Goal: Information Seeking & Learning: Learn about a topic

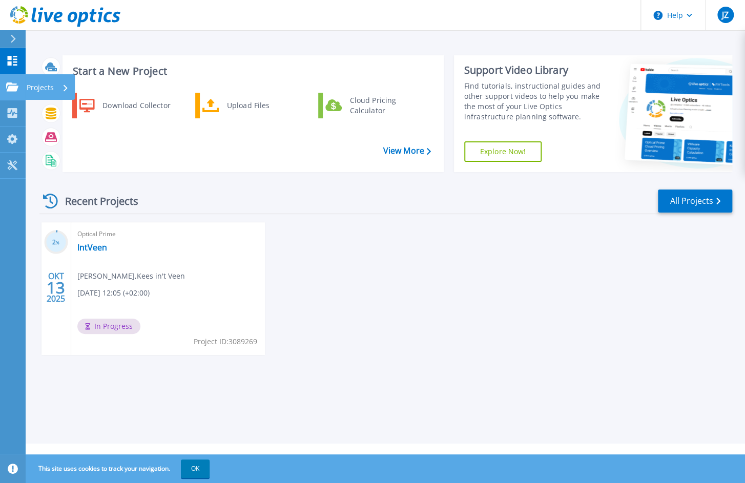
click at [44, 84] on p "Projects" at bounding box center [40, 87] width 27 height 27
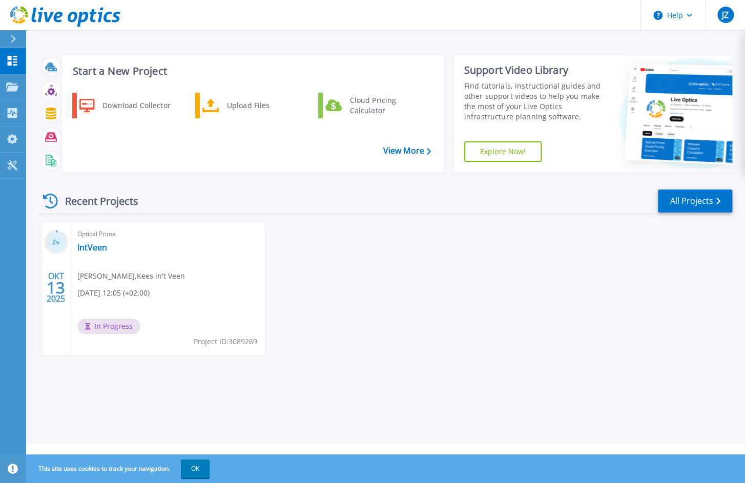
click at [369, 255] on div "2 % OKT 13 2025 Optical Prime IntVeen Jelle Zwikstra , Kees in't Veen 10/13/202…" at bounding box center [381, 298] width 701 height 153
click at [92, 250] on link "IntVeen" at bounding box center [92, 247] width 30 height 10
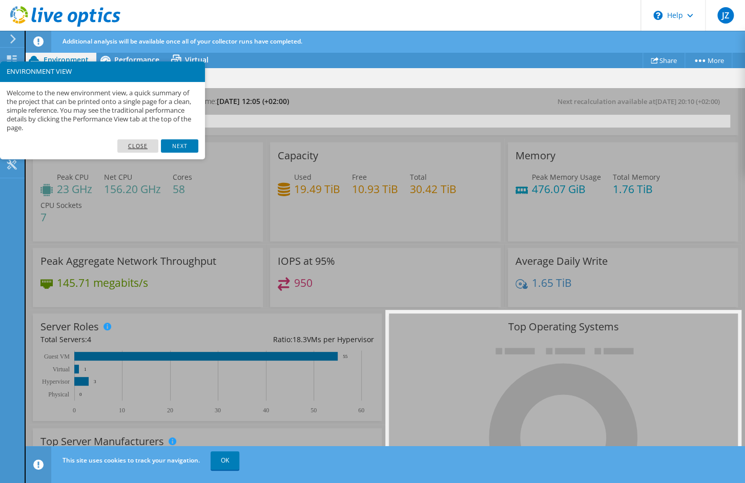
click at [142, 144] on link "Close" at bounding box center [138, 145] width 42 height 13
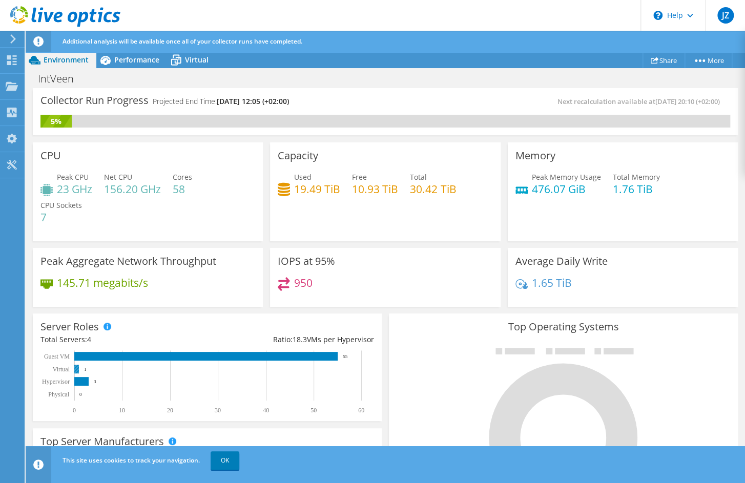
scroll to position [359, 0]
click at [230, 463] on link "OK" at bounding box center [225, 461] width 29 height 18
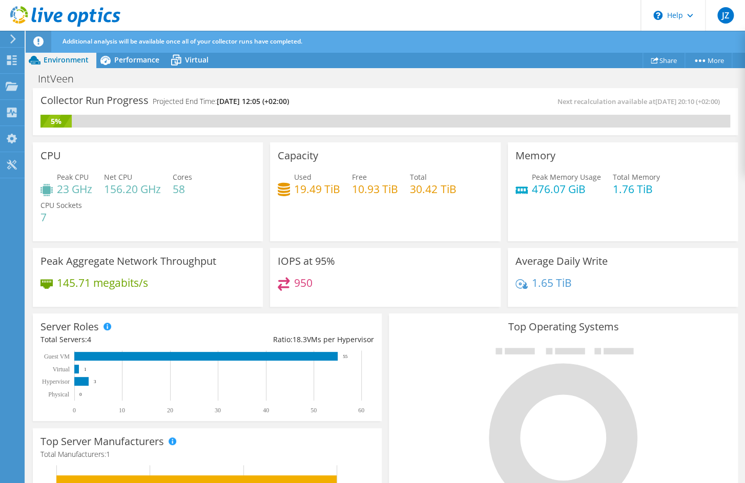
scroll to position [171, 0]
click at [128, 62] on span "Performance" at bounding box center [136, 60] width 45 height 10
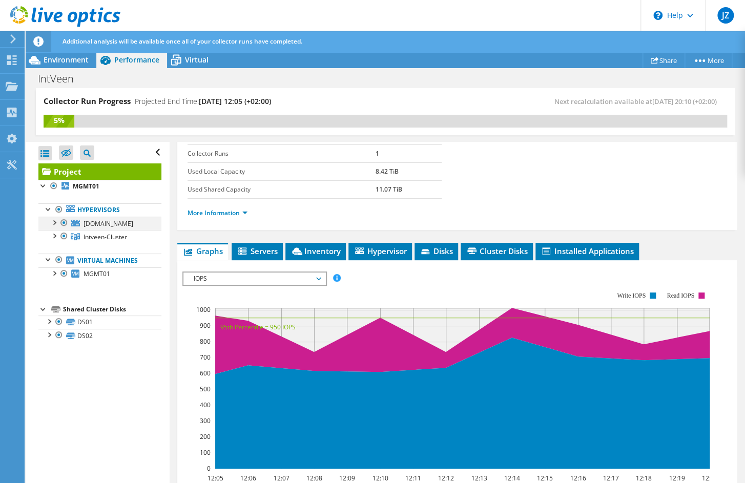
click at [64, 222] on div at bounding box center [64, 223] width 10 height 12
click at [251, 250] on span "Servers" at bounding box center [257, 251] width 41 height 10
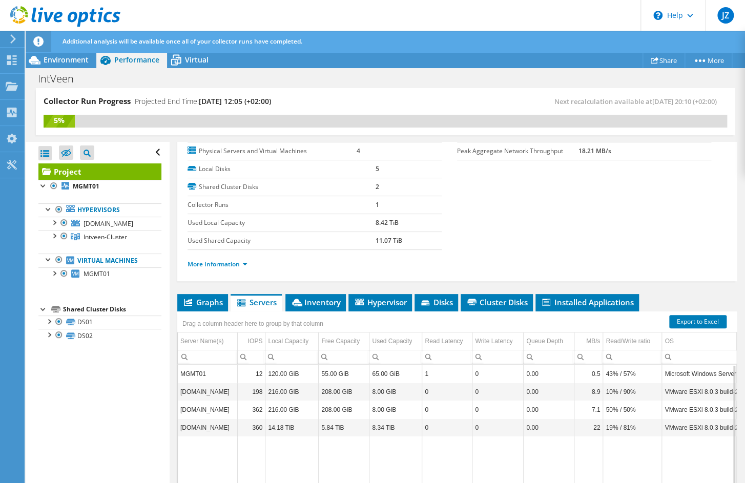
scroll to position [69, 0]
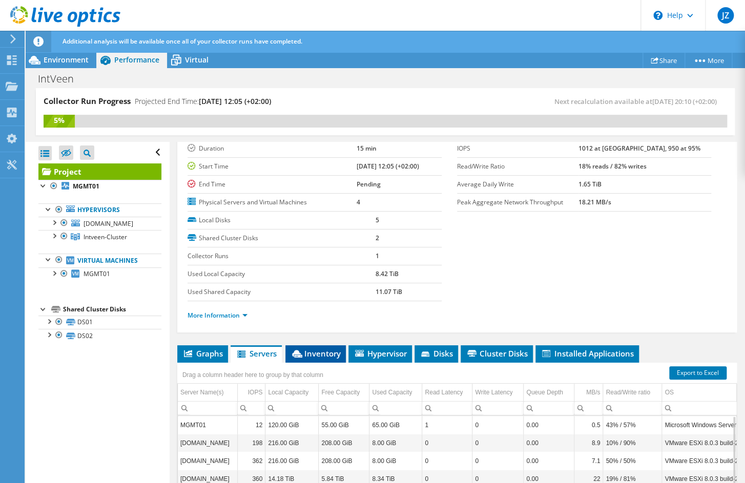
click at [308, 349] on span "Inventory" at bounding box center [316, 354] width 50 height 10
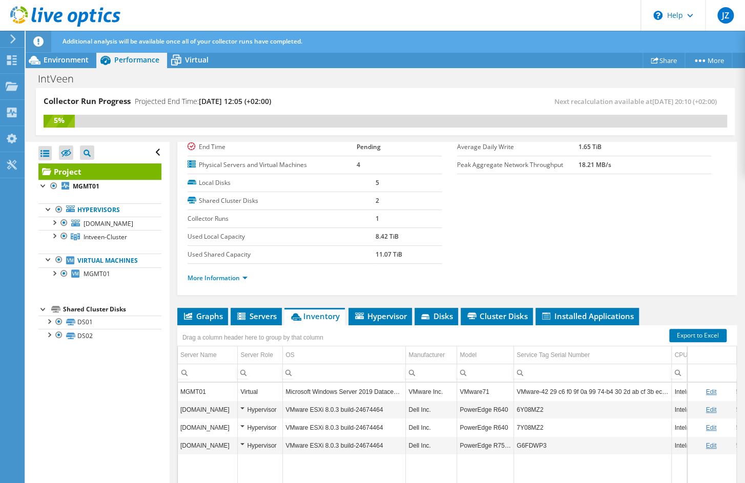
scroll to position [120, 0]
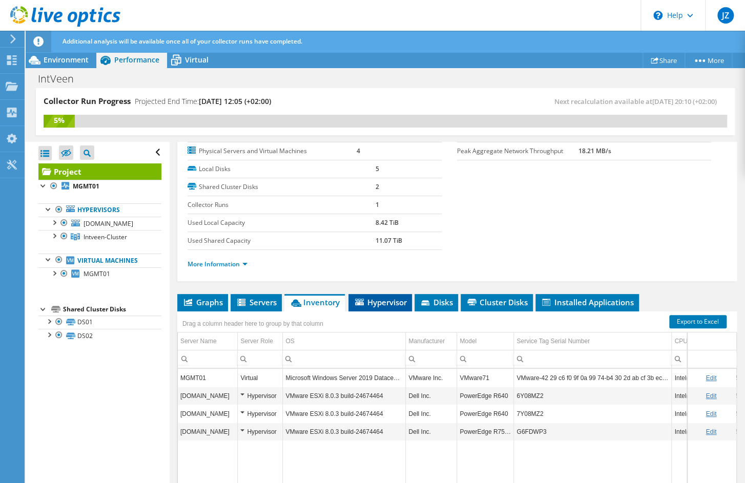
click at [385, 297] on span "Hypervisor" at bounding box center [380, 302] width 53 height 10
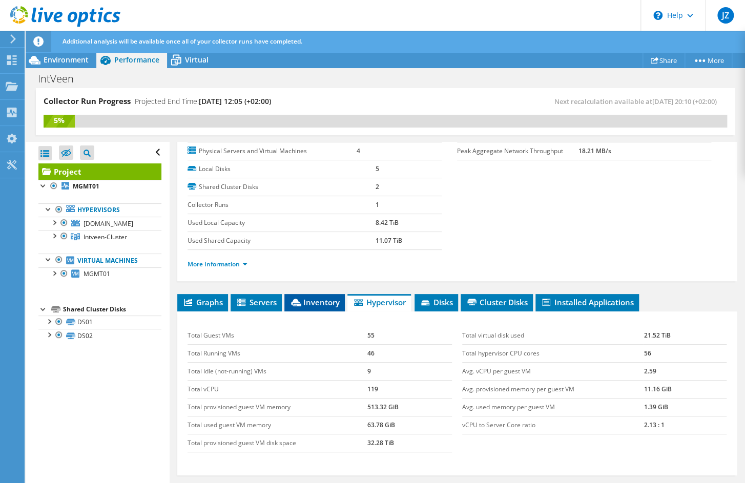
click at [319, 298] on span "Inventory" at bounding box center [315, 302] width 50 height 10
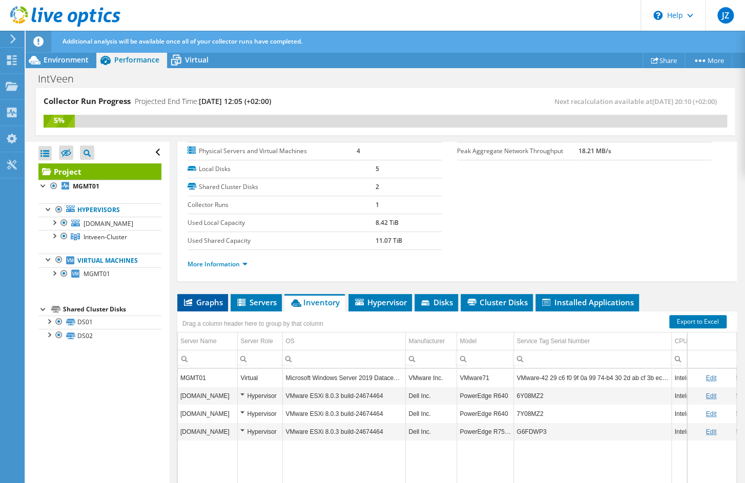
click at [203, 300] on span "Graphs" at bounding box center [203, 302] width 41 height 10
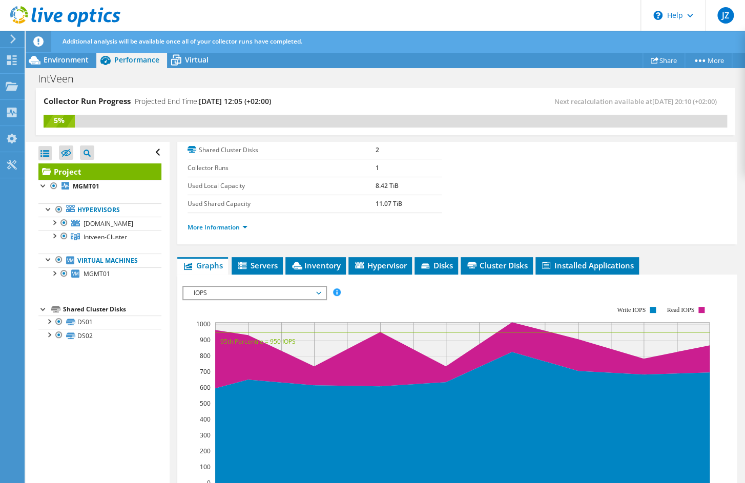
scroll to position [171, 0]
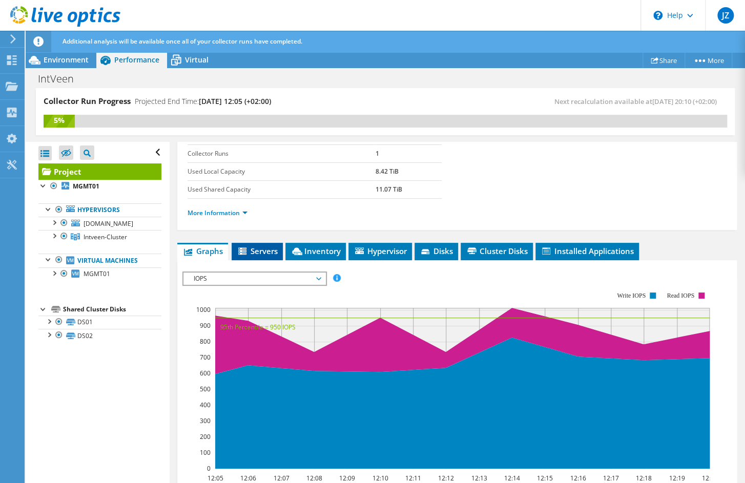
click at [253, 246] on span "Servers" at bounding box center [257, 251] width 41 height 10
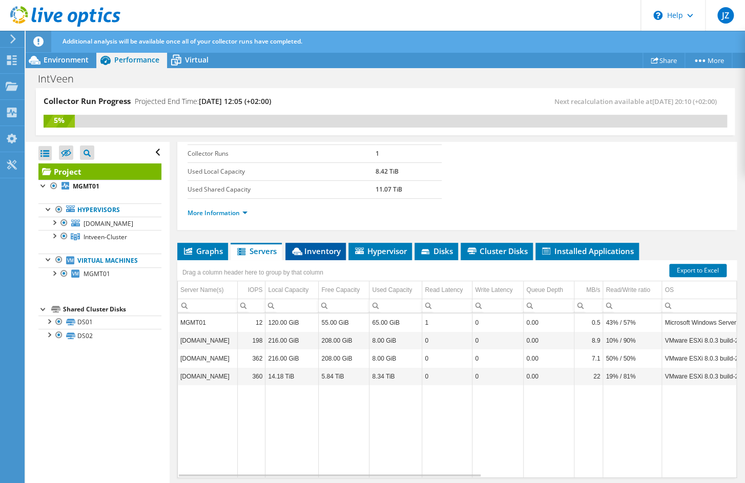
click at [320, 249] on span "Inventory" at bounding box center [316, 251] width 50 height 10
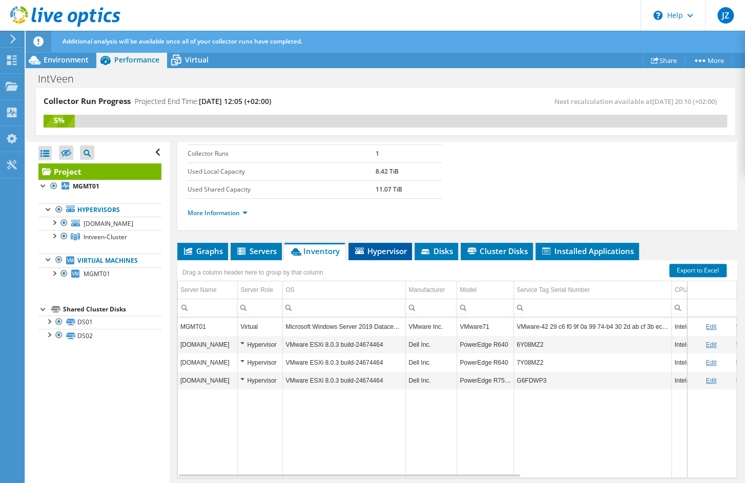
click at [377, 250] on span "Hypervisor" at bounding box center [380, 251] width 53 height 10
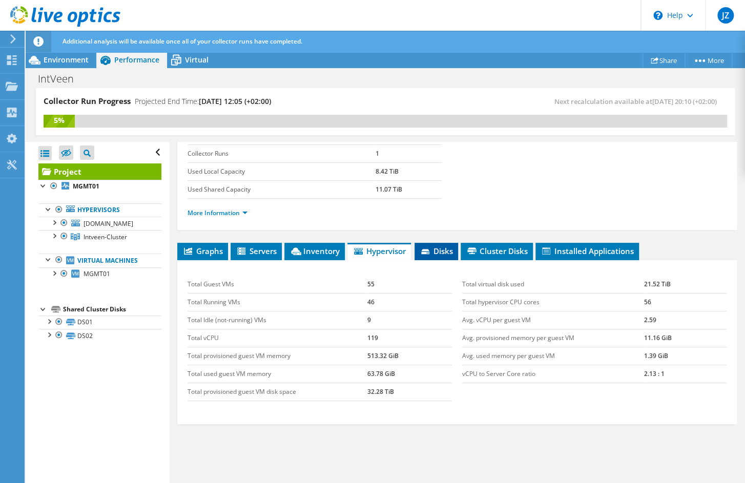
click at [443, 249] on span "Disks" at bounding box center [436, 251] width 33 height 10
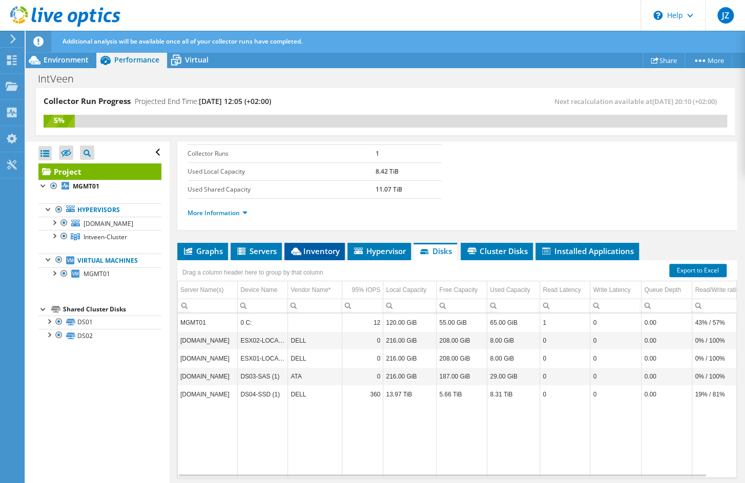
click at [311, 248] on span "Inventory" at bounding box center [315, 251] width 50 height 10
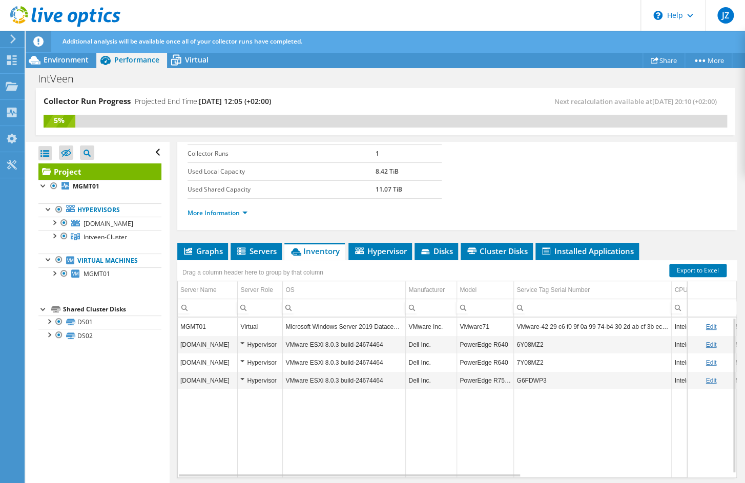
click at [241, 340] on div "Hypervisor" at bounding box center [259, 345] width 39 height 12
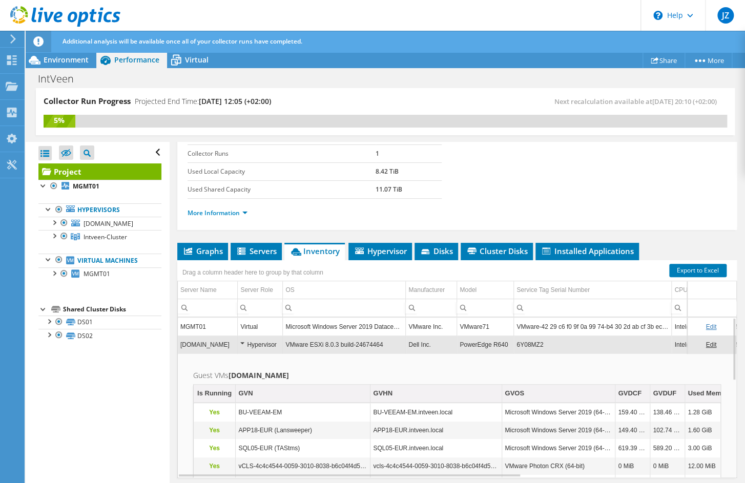
click at [241, 340] on div "Hypervisor" at bounding box center [259, 345] width 39 height 12
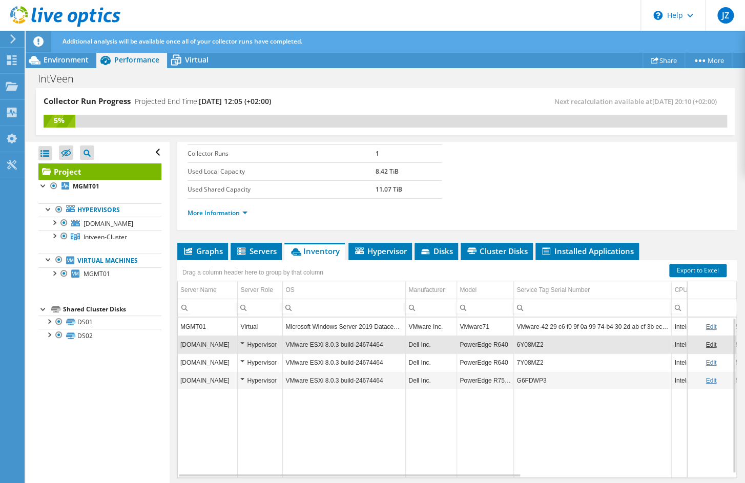
click at [241, 340] on div "Hypervisor" at bounding box center [259, 345] width 39 height 12
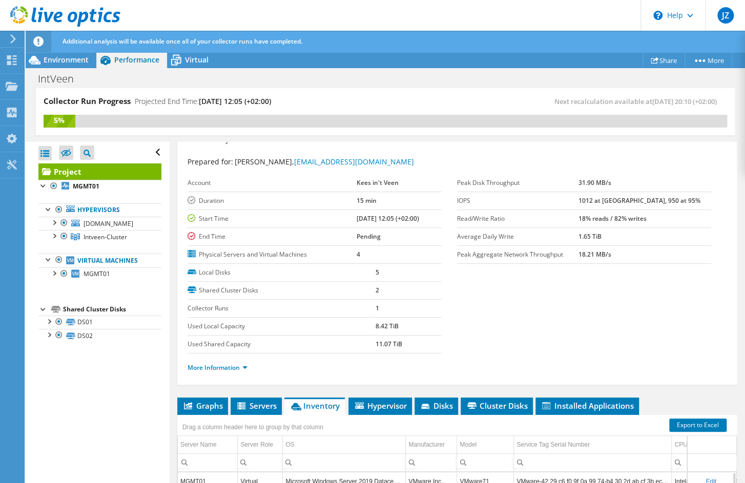
scroll to position [0, 0]
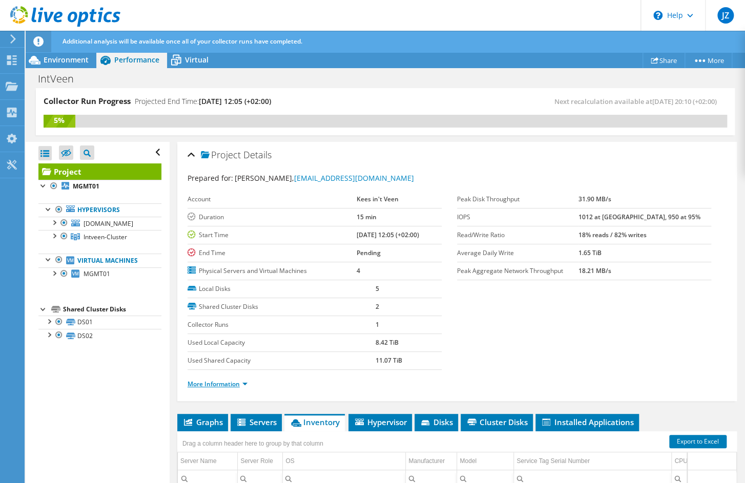
click at [239, 383] on link "More Information" at bounding box center [218, 384] width 60 height 9
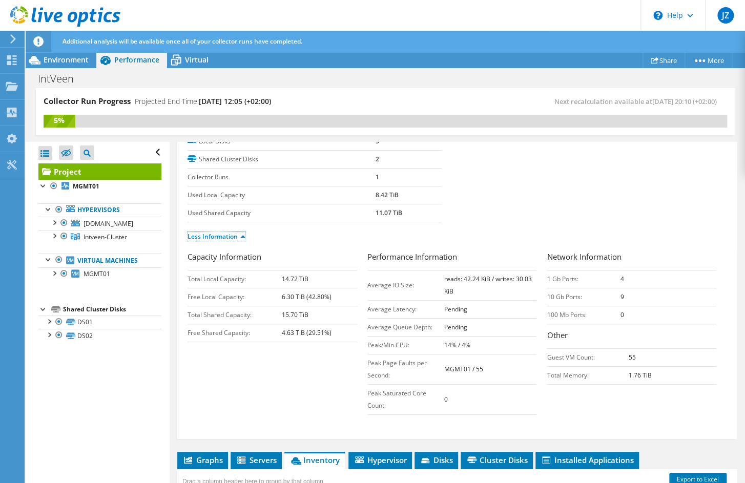
scroll to position [154, 0]
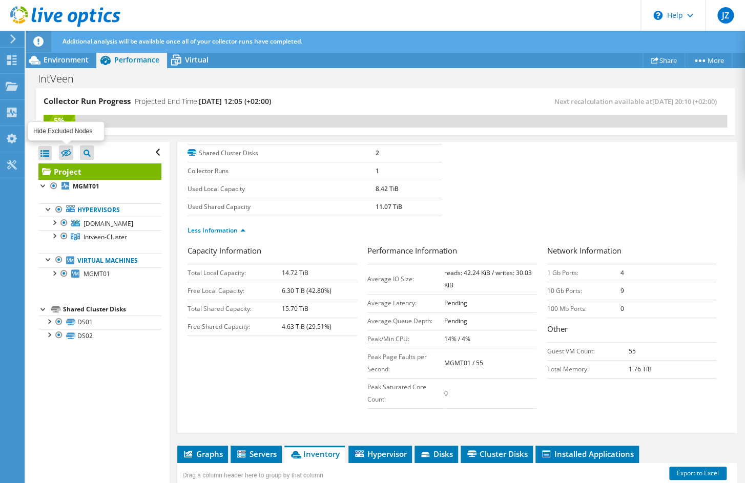
click at [66, 155] on icon at bounding box center [66, 153] width 10 height 8
click at [0, 0] on input "checkbox" at bounding box center [0, 0] width 0 height 0
click at [77, 225] on icon at bounding box center [75, 223] width 9 height 7
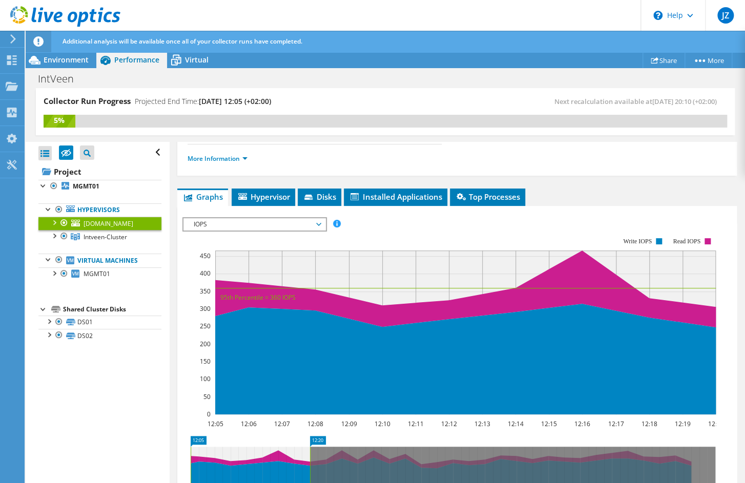
drag, startPoint x: 81, startPoint y: 225, endPoint x: 51, endPoint y: 221, distance: 30.0
click at [50, 223] on div at bounding box center [54, 222] width 10 height 10
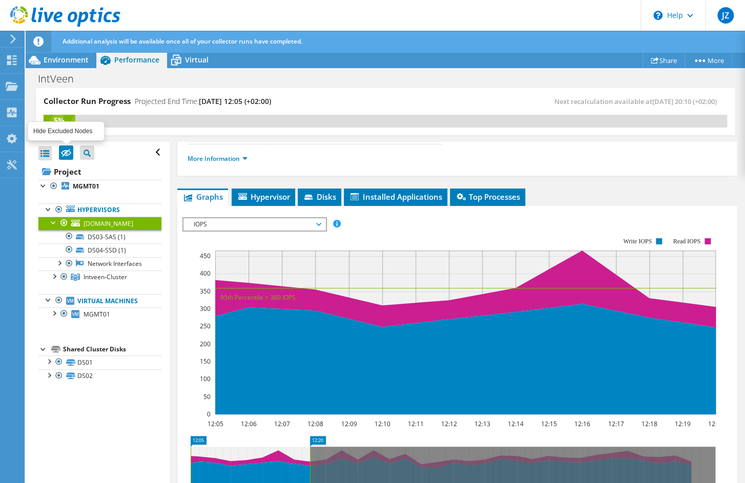
click at [66, 155] on icon at bounding box center [66, 154] width 10 height 8
click at [0, 0] on input "checkbox" at bounding box center [0, 0] width 0 height 0
click at [10, 168] on icon at bounding box center [12, 165] width 12 height 10
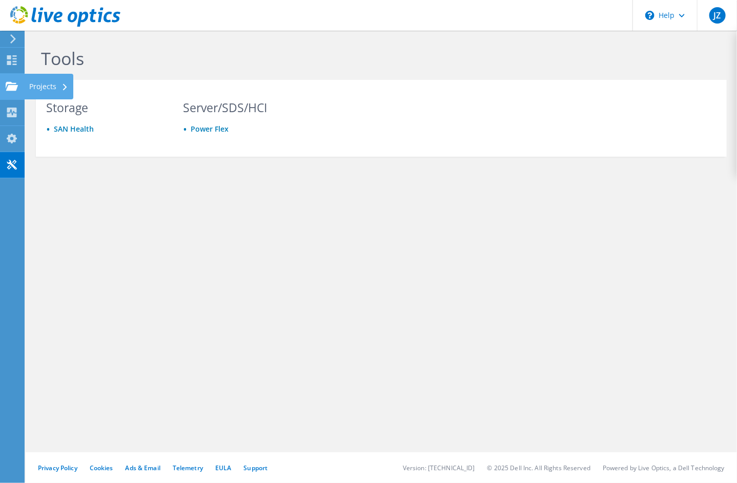
click at [14, 85] on use at bounding box center [12, 86] width 12 height 9
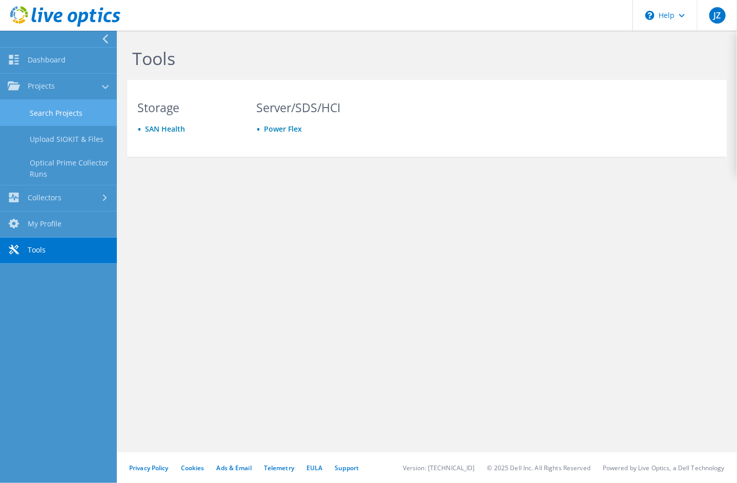
click at [72, 120] on link "Search Projects" at bounding box center [58, 113] width 117 height 26
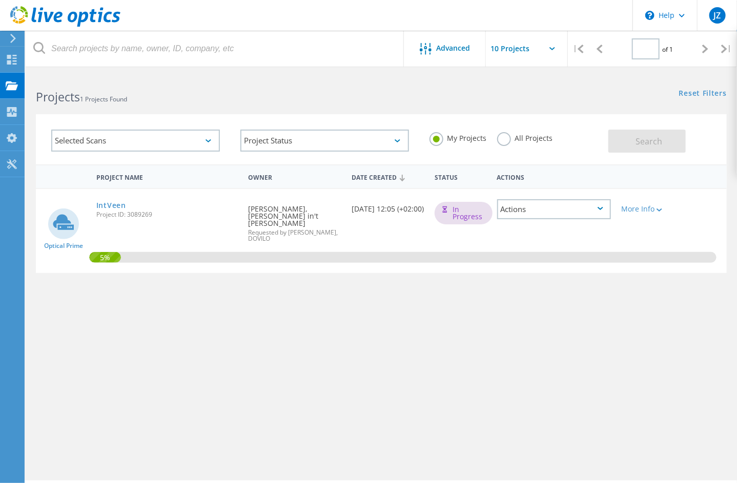
type input "1"
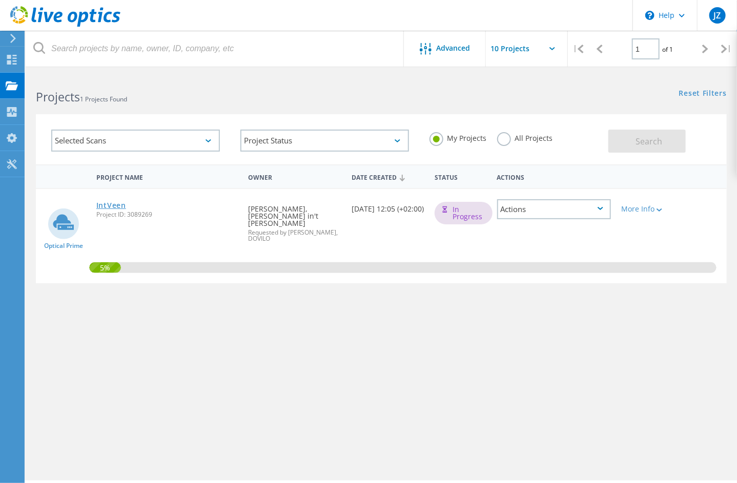
click at [115, 203] on link "IntVeen" at bounding box center [111, 205] width 30 height 7
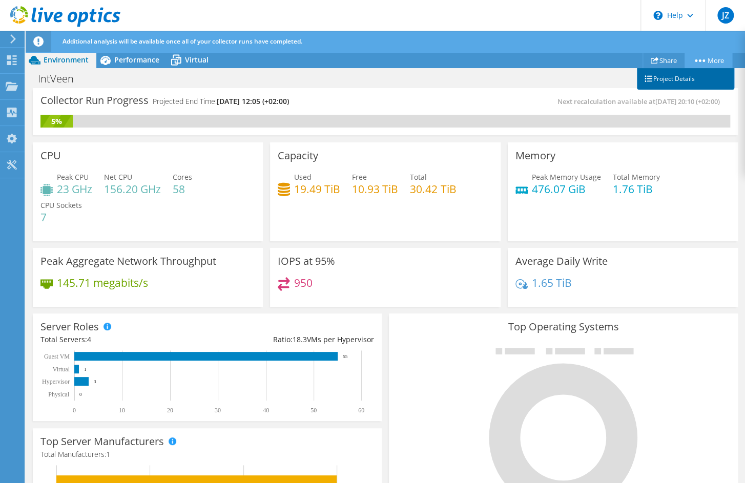
click at [685, 76] on link "Project Details" at bounding box center [685, 79] width 97 height 22
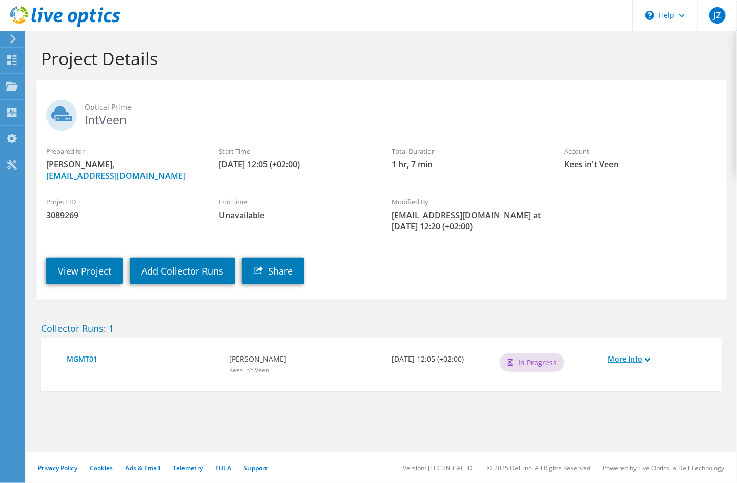
click at [619, 358] on link "More Info" at bounding box center [658, 359] width 98 height 11
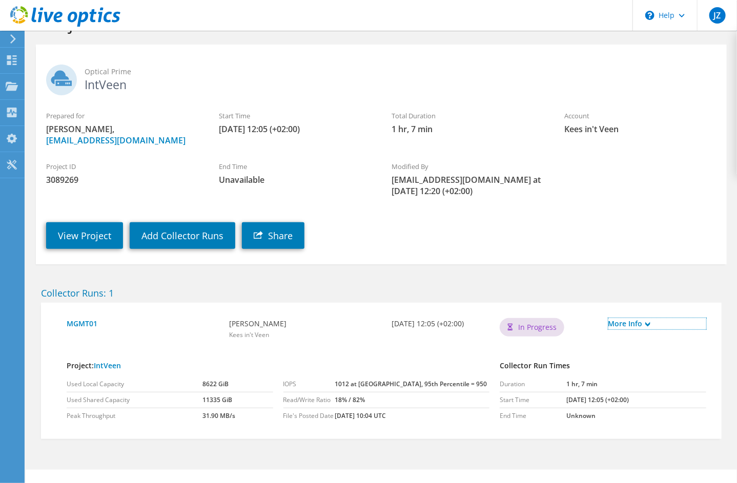
scroll to position [52, 0]
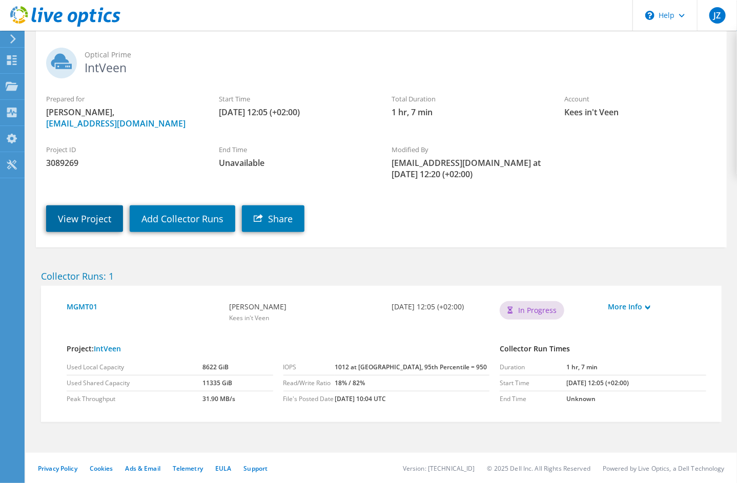
click at [94, 215] on link "View Project" at bounding box center [84, 219] width 77 height 27
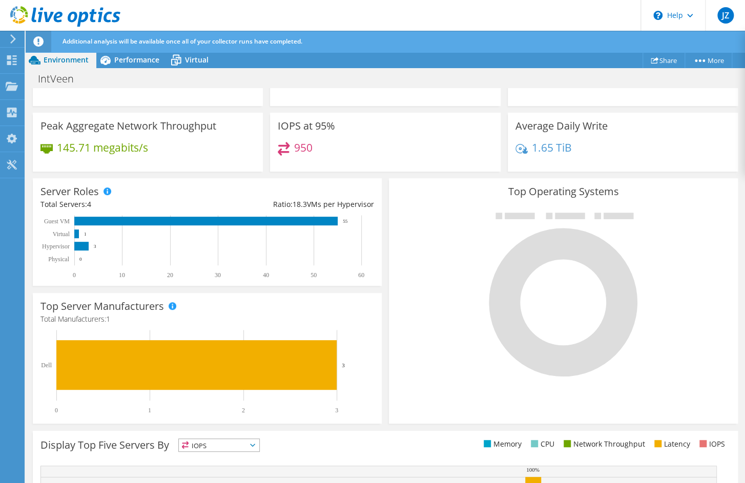
scroll to position [135, 0]
click at [68, 246] on text "Hypervisor" at bounding box center [56, 246] width 28 height 7
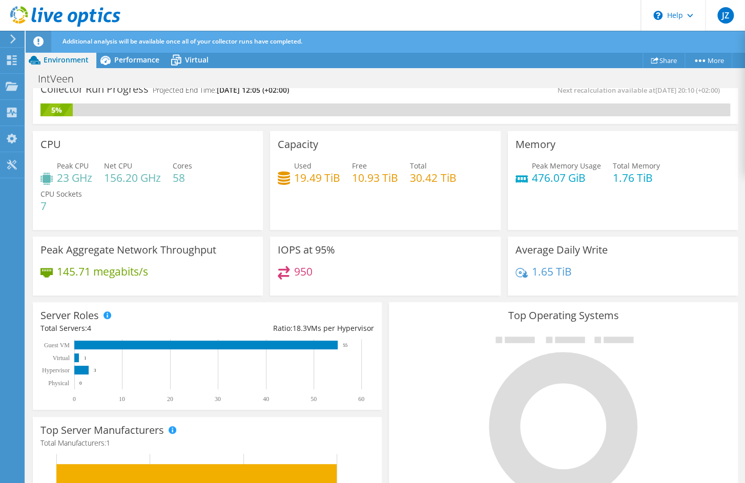
scroll to position [0, 0]
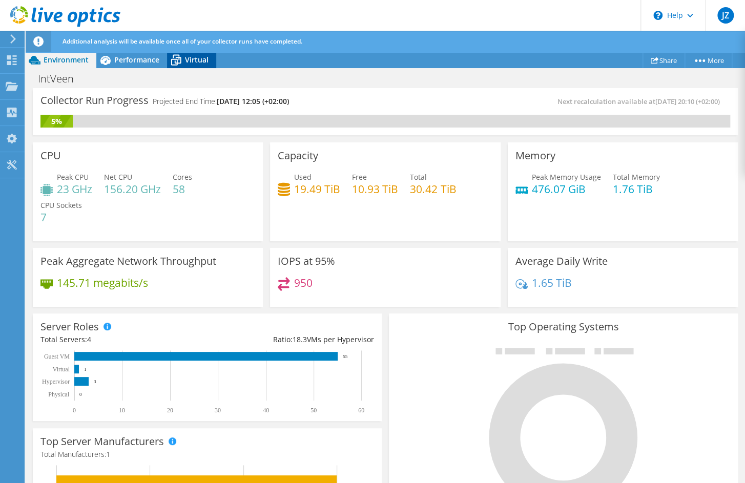
click at [183, 58] on icon at bounding box center [176, 60] width 18 height 18
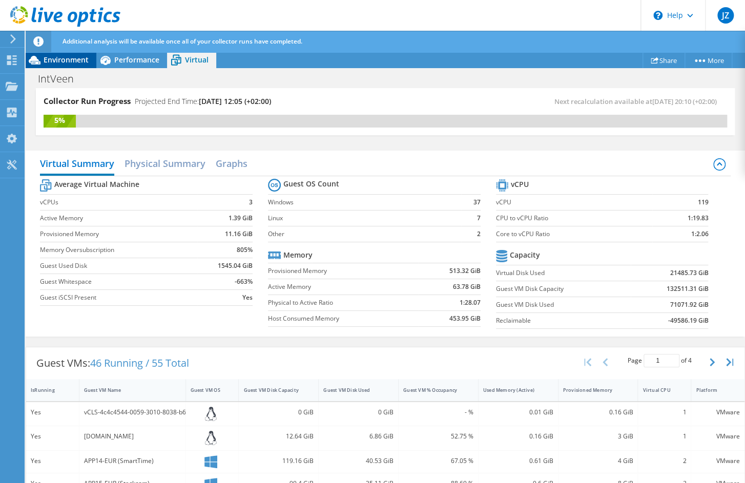
click at [76, 65] on span "Environment" at bounding box center [66, 60] width 45 height 10
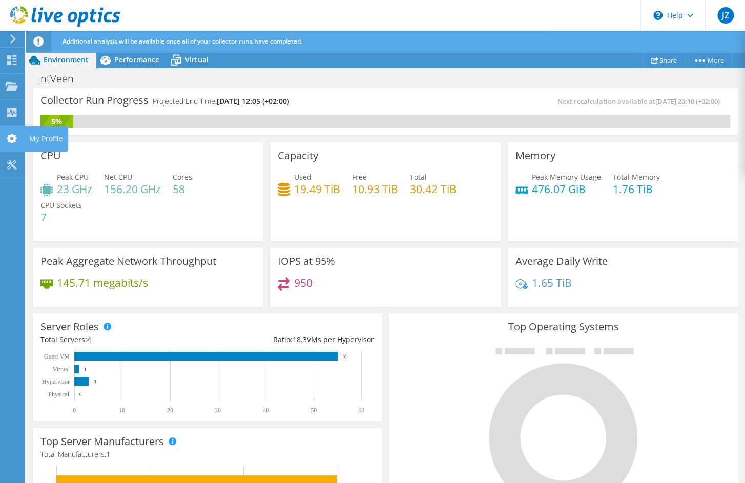
click at [39, 139] on div "My Profile" at bounding box center [46, 139] width 44 height 26
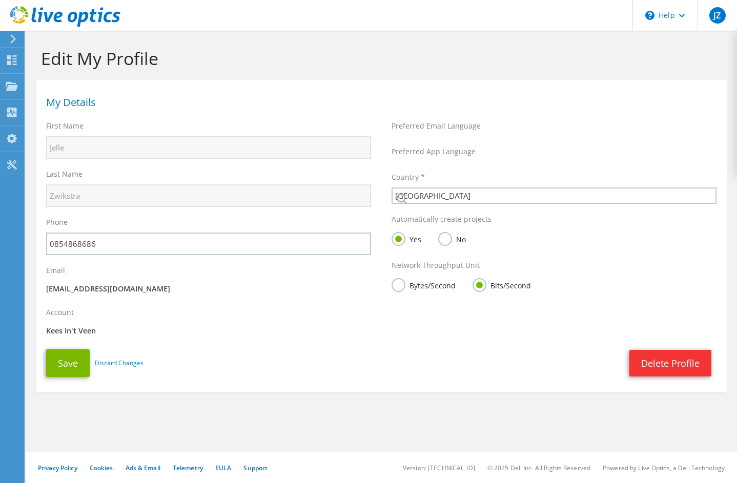
select select "160"
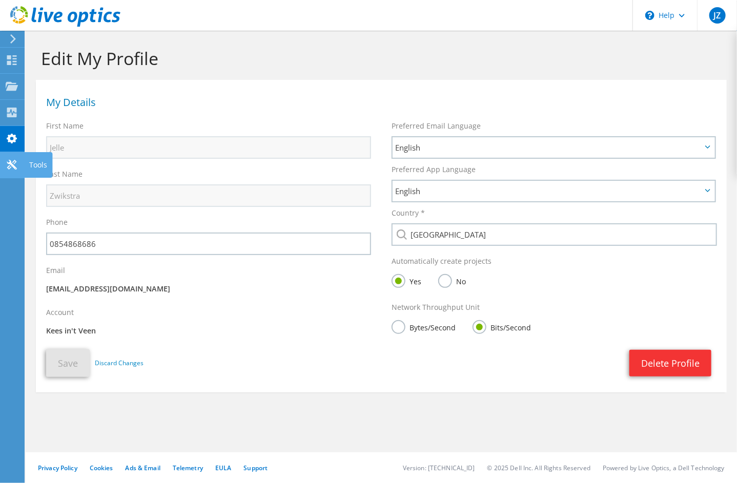
click at [33, 166] on div "Tools" at bounding box center [38, 165] width 28 height 26
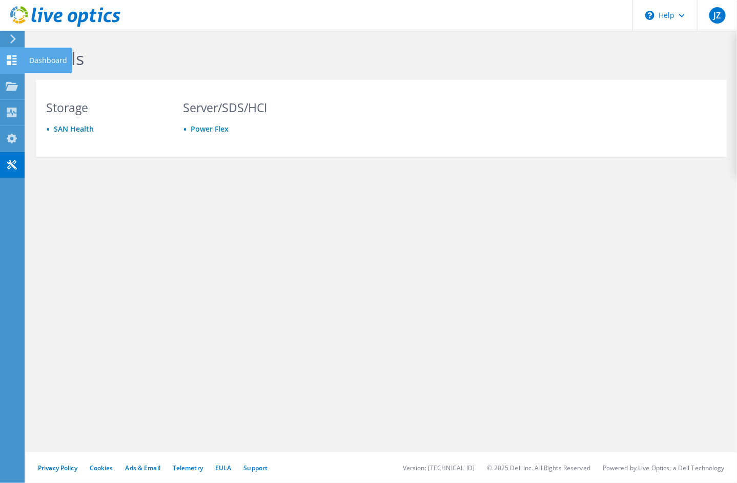
click at [29, 58] on div "Dashboard" at bounding box center [48, 61] width 48 height 26
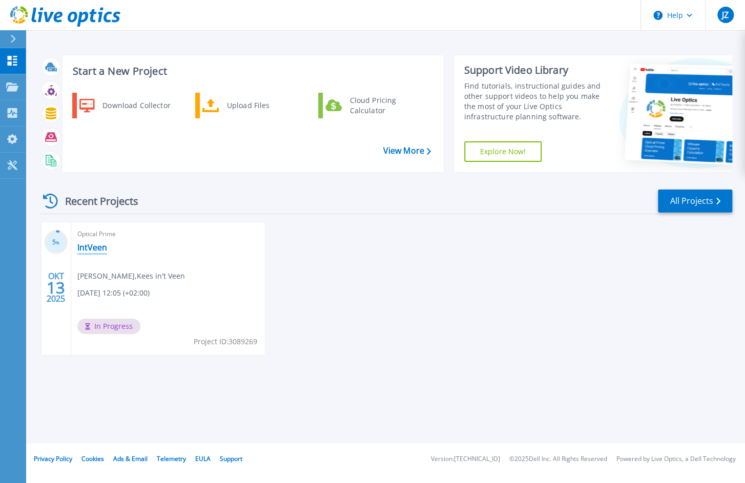
click at [88, 247] on link "IntVeen" at bounding box center [92, 247] width 30 height 10
